Goal: Task Accomplishment & Management: Complete application form

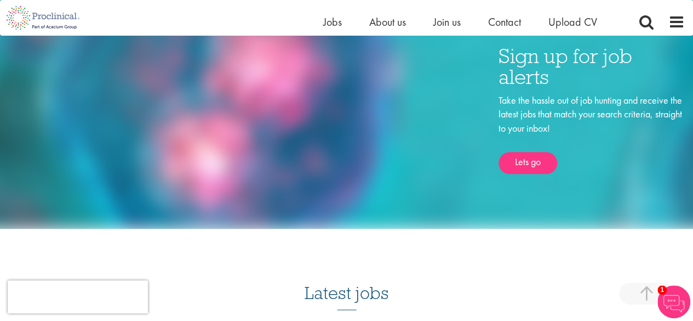
scroll to position [548, 0]
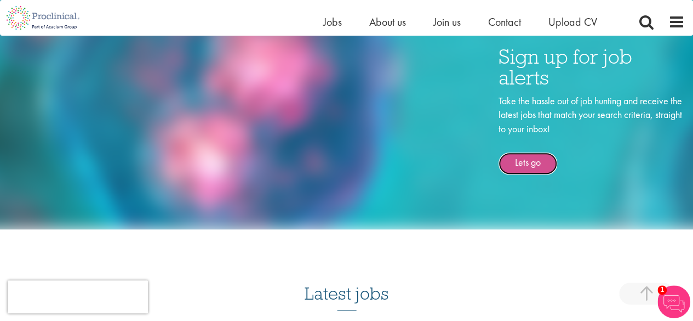
click at [551, 164] on link "Lets go" at bounding box center [528, 163] width 59 height 22
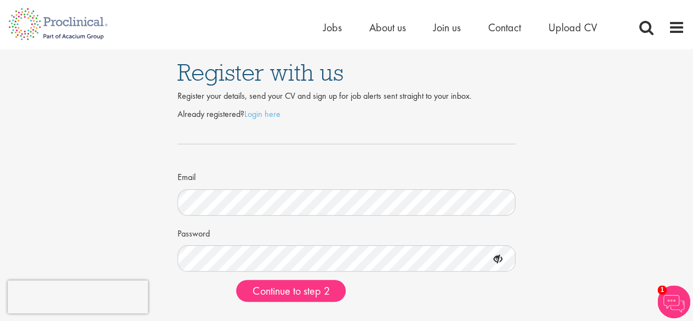
click at [505, 261] on icon at bounding box center [498, 259] width 19 height 19
click at [269, 290] on span "Continue to step 2" at bounding box center [291, 290] width 77 height 14
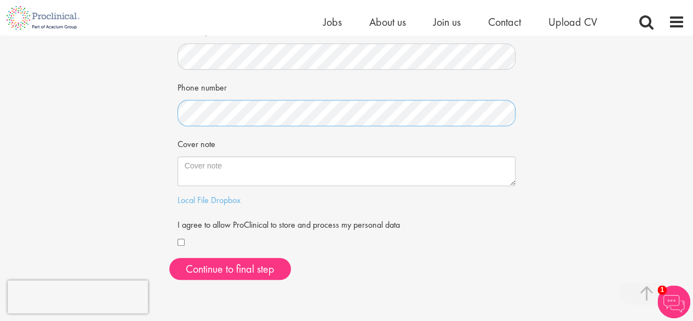
scroll to position [274, 0]
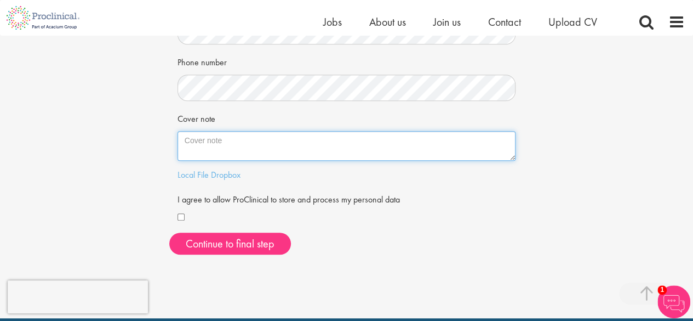
click at [255, 147] on textarea "Cover note" at bounding box center [347, 146] width 339 height 30
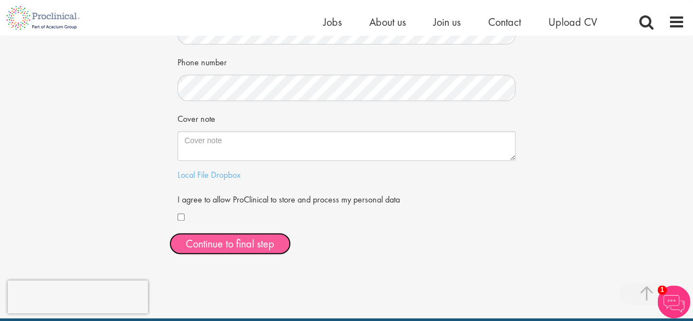
click at [238, 249] on button "Continue to final step" at bounding box center [230, 243] width 122 height 22
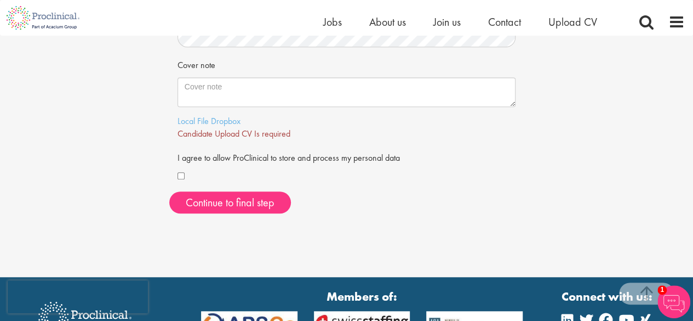
scroll to position [329, 0]
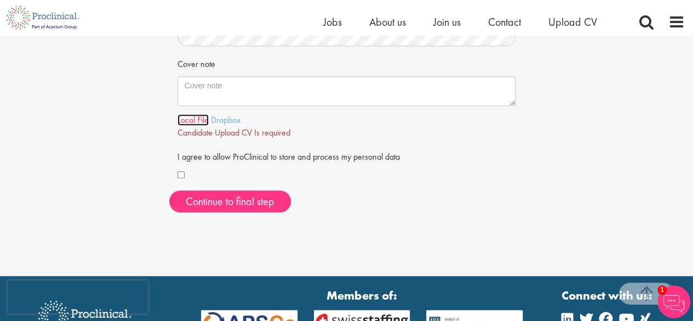
click at [193, 120] on link "Local File" at bounding box center [193, 120] width 31 height 12
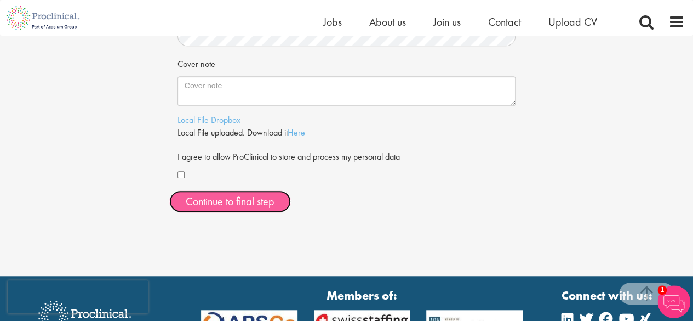
click at [268, 201] on span "Continue to final step" at bounding box center [230, 201] width 89 height 14
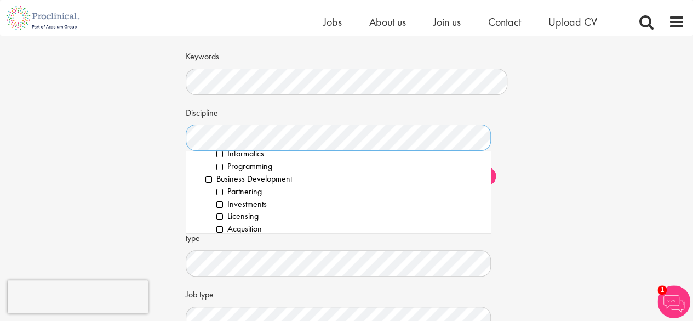
scroll to position [164, 0]
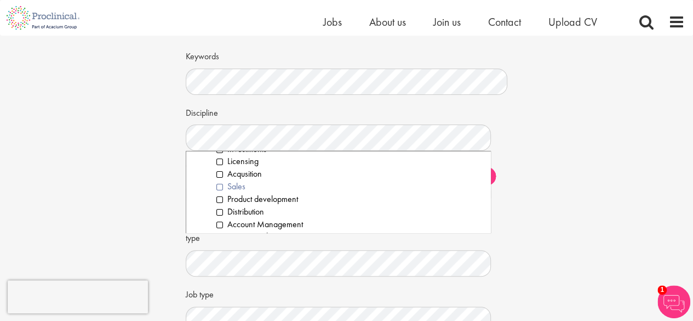
click at [229, 188] on li "Sales" at bounding box center [350, 186] width 266 height 13
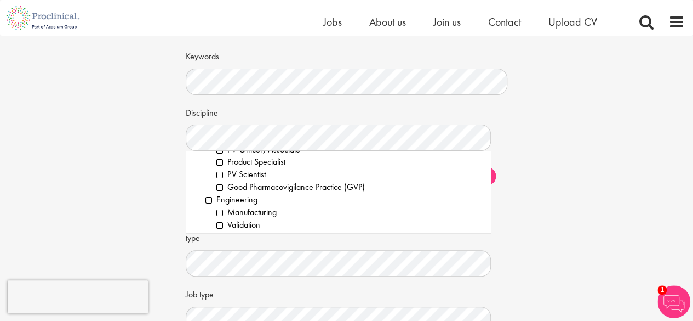
scroll to position [548, 0]
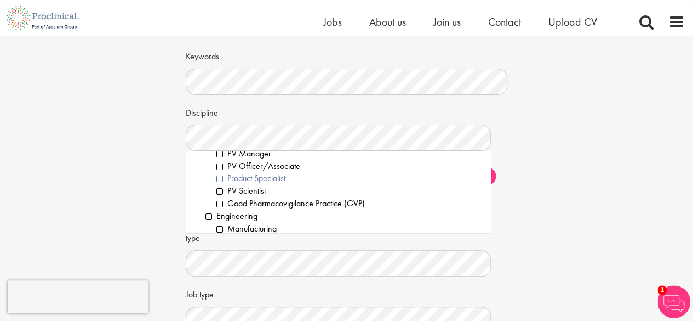
click at [230, 181] on li "Product Specialist" at bounding box center [350, 178] width 266 height 13
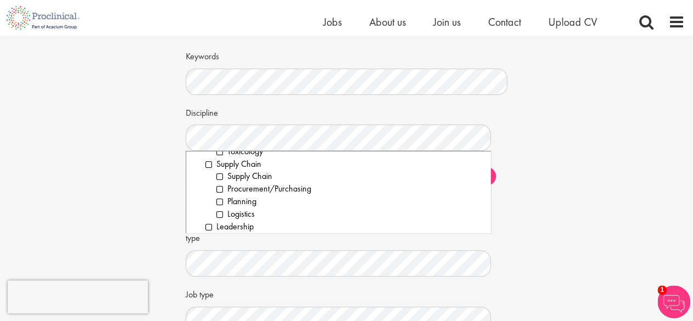
scroll to position [1595, 0]
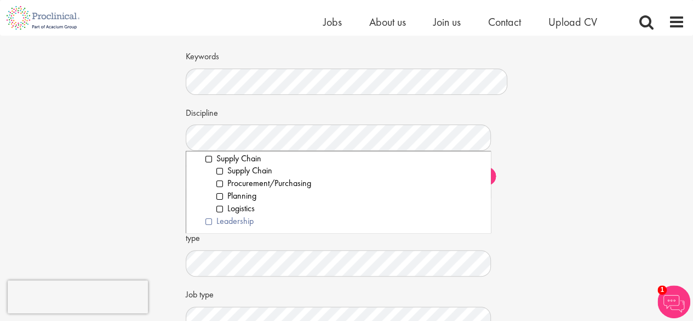
click at [207, 220] on li "Leadership" at bounding box center [344, 221] width 277 height 13
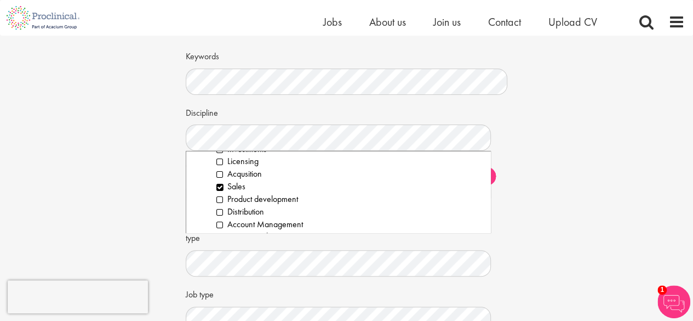
scroll to position [219, 0]
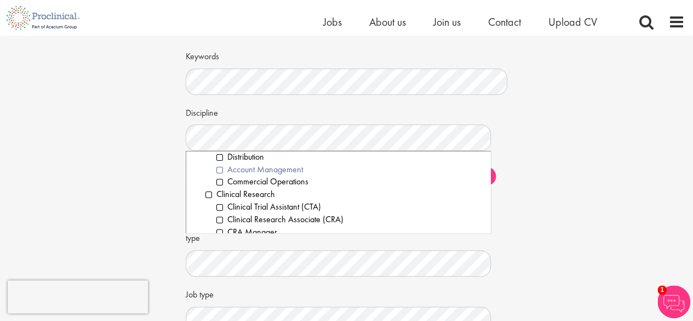
click at [218, 167] on li "Account Management" at bounding box center [350, 169] width 266 height 13
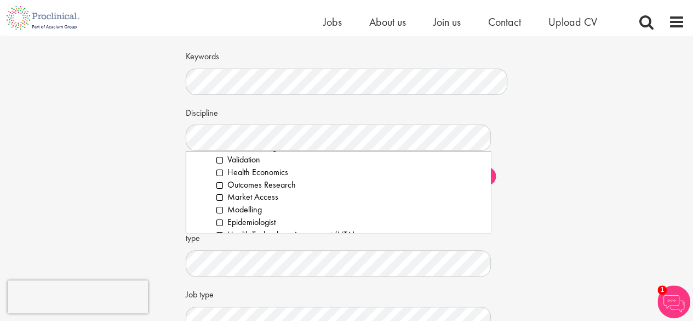
scroll to position [822, 0]
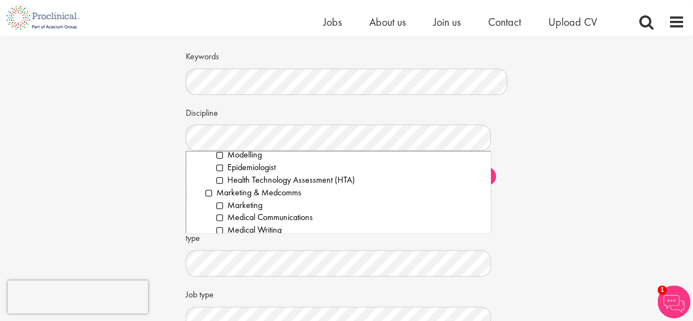
click at [539, 156] on div "Set up a job alert Tell us what sort of job you are looking for and we will sen…" at bounding box center [347, 176] width 710 height 391
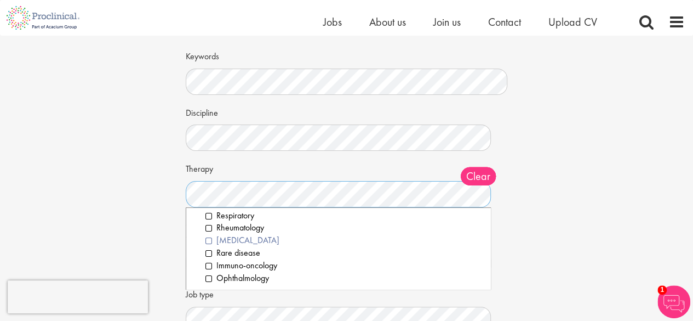
scroll to position [0, 0]
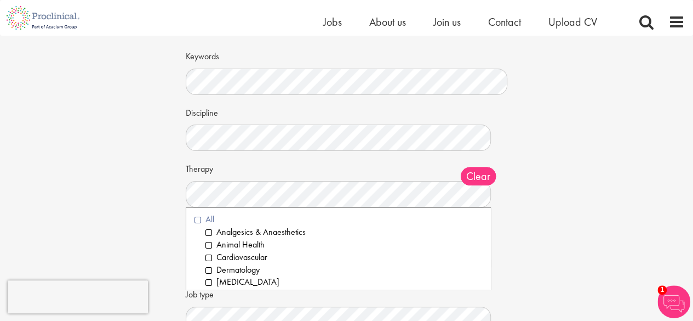
click at [196, 217] on li "All" at bounding box center [339, 219] width 288 height 13
click at [146, 168] on div "Set up a job alert Tell us what sort of job you are looking for and we will sen…" at bounding box center [347, 176] width 710 height 391
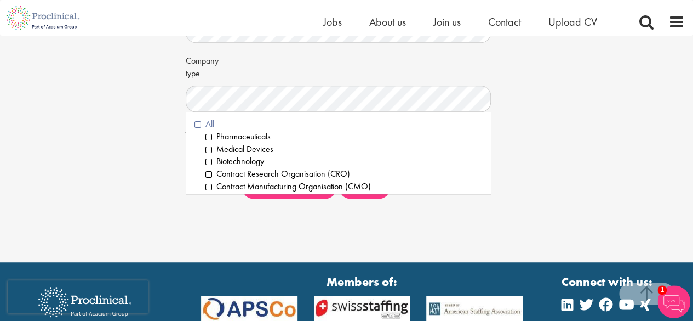
click at [200, 126] on li "All" at bounding box center [339, 124] width 288 height 13
click at [134, 124] on div "Set up a job alert Tell us what sort of job you are looking for and we will sen…" at bounding box center [347, 11] width 710 height 391
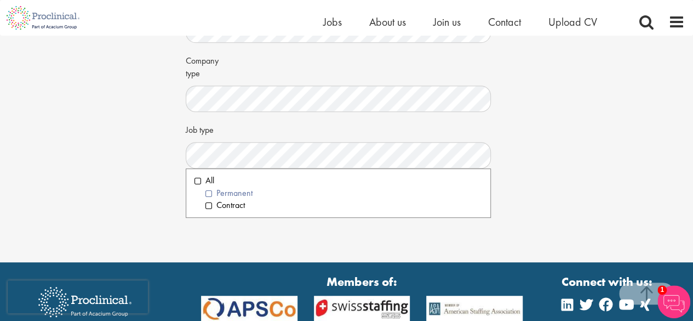
click at [207, 195] on li "Permanent" at bounding box center [344, 193] width 277 height 13
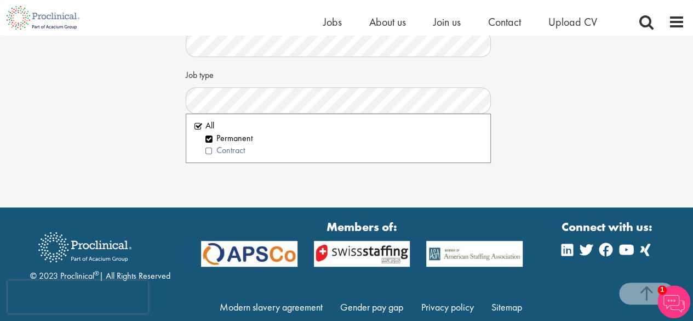
scroll to position [316, 0]
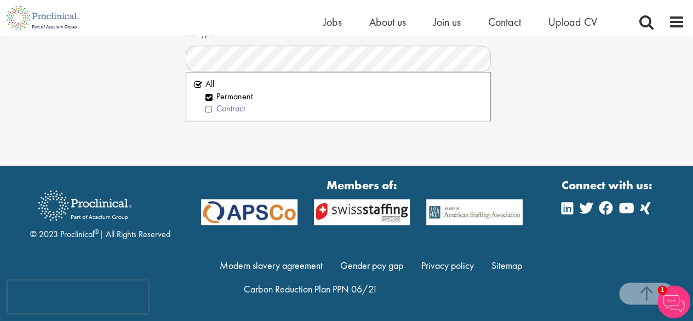
click at [209, 107] on li "Contract" at bounding box center [344, 109] width 277 height 13
click at [501, 110] on div at bounding box center [346, 110] width 355 height 1
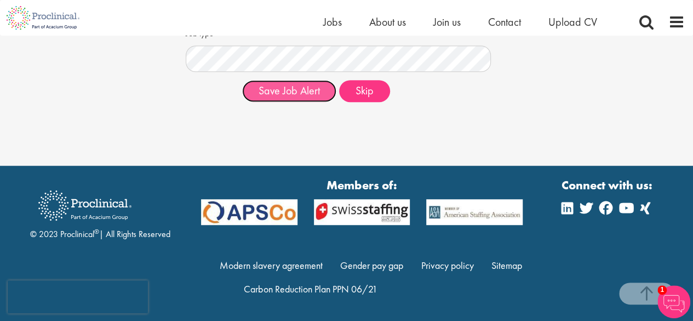
click at [274, 90] on button "Save Job Alert" at bounding box center [289, 91] width 94 height 22
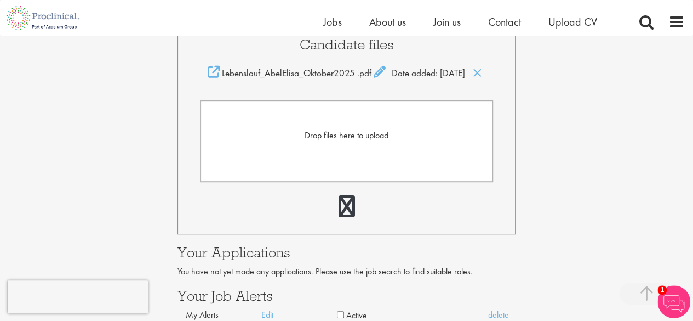
scroll to position [219, 0]
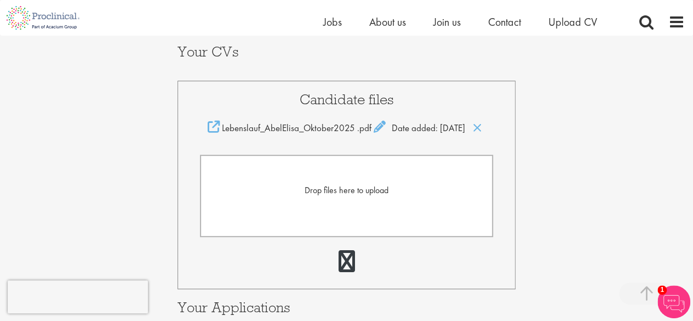
click at [341, 196] on span "Drop files here to upload" at bounding box center [347, 190] width 84 height 12
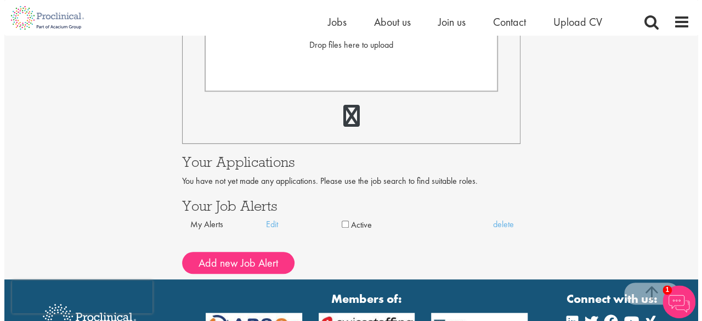
scroll to position [439, 0]
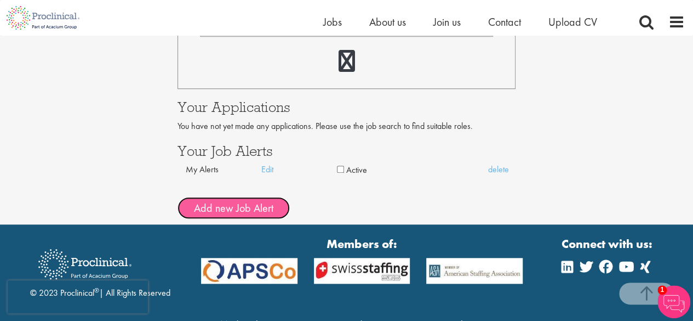
click at [262, 219] on button "Add new Job Alert" at bounding box center [234, 208] width 112 height 22
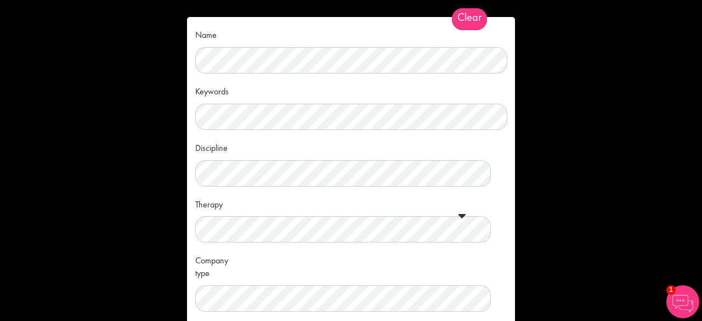
click at [581, 133] on div "Name Keywords Discipline Clear All Computer Science Data Science Recruitment Co…" at bounding box center [351, 160] width 702 height 321
